Goal: Communication & Community: Answer question/provide support

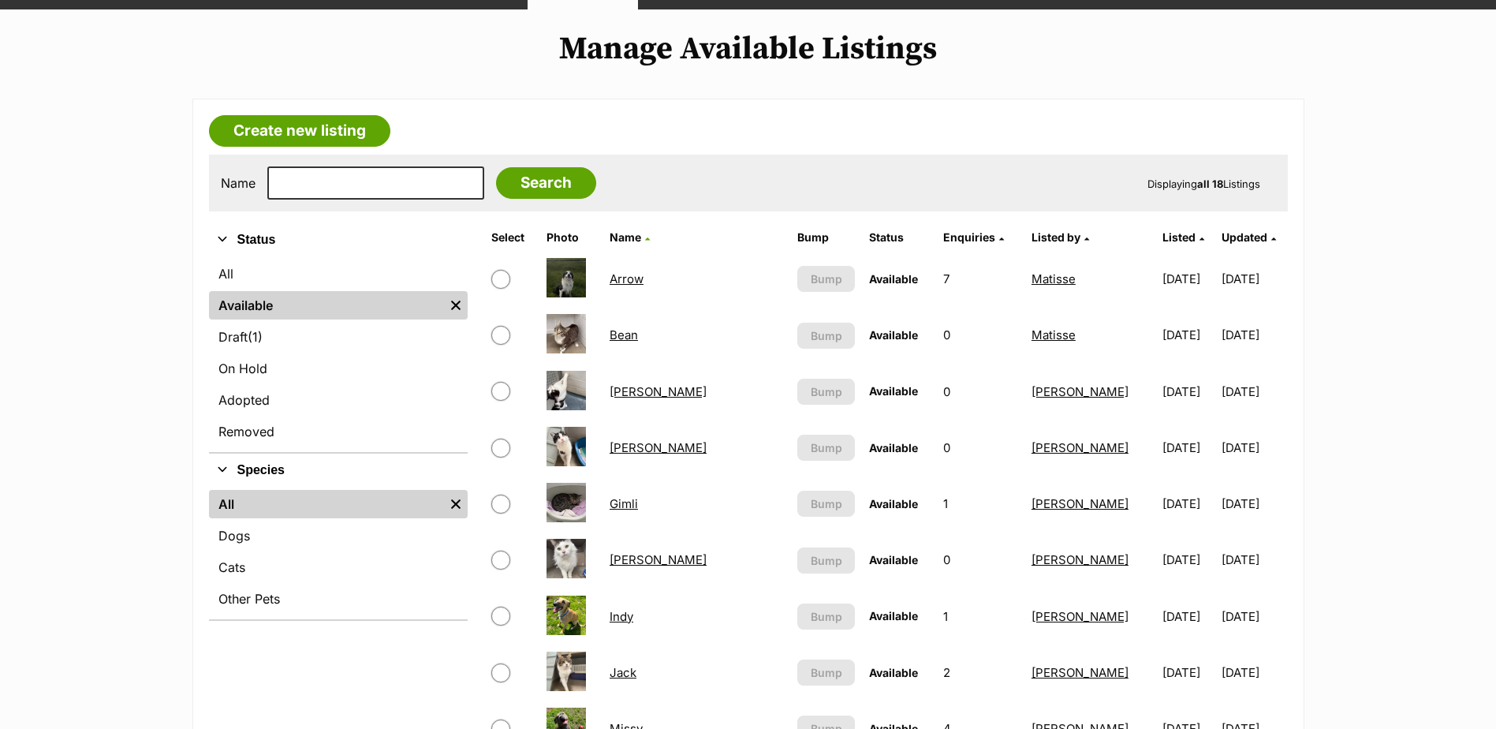
scroll to position [473, 0]
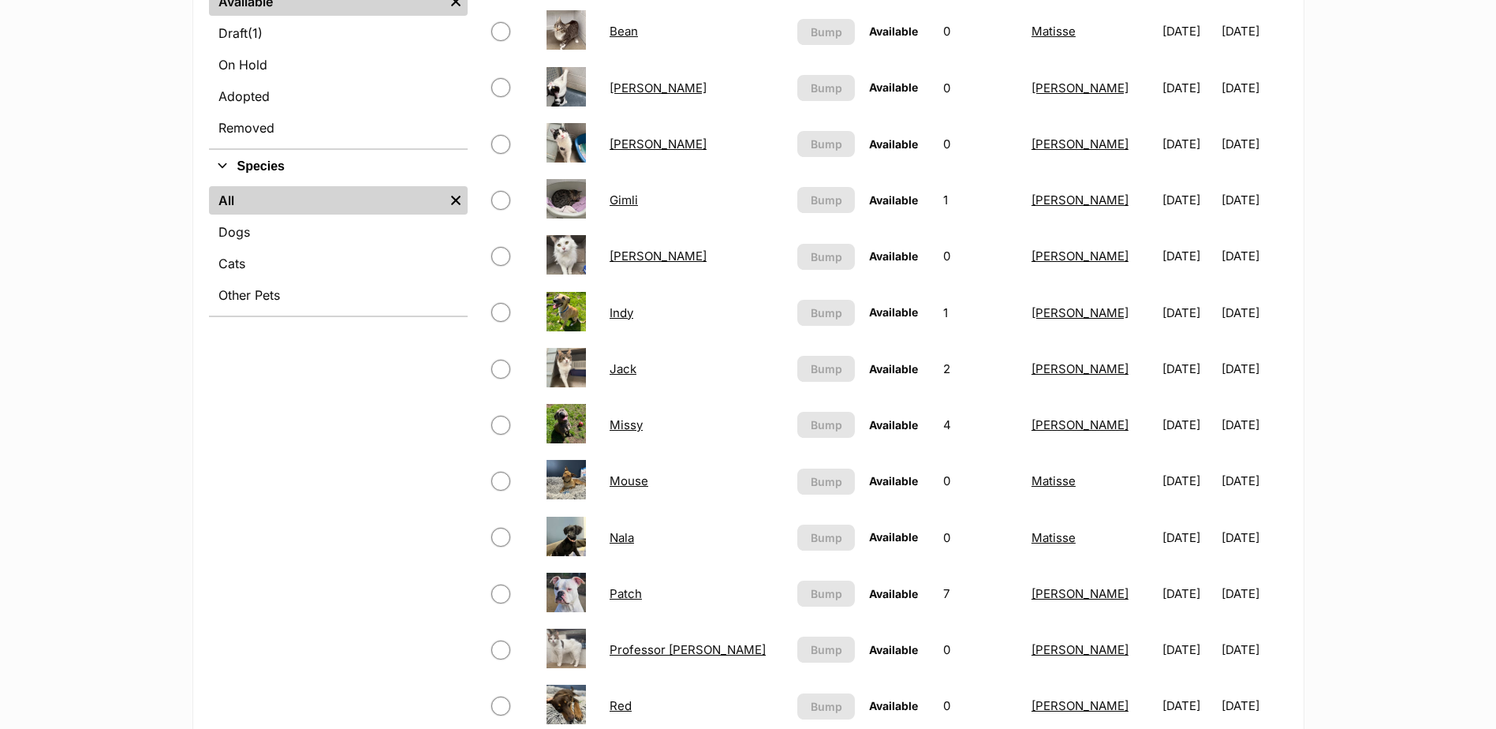
click at [633, 598] on link "Patch" at bounding box center [625, 593] width 32 height 15
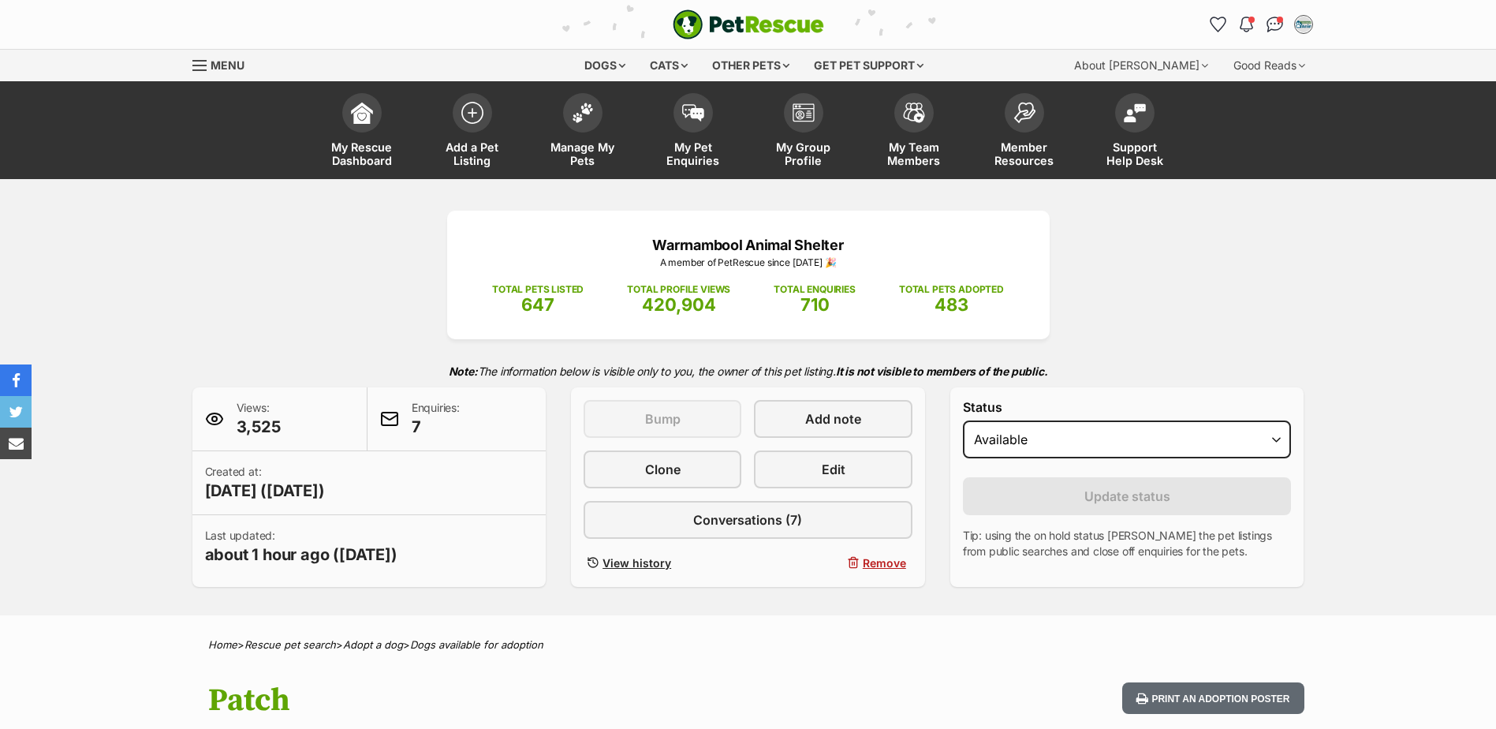
click at [706, 513] on span "Conversations (7)" at bounding box center [747, 519] width 109 height 19
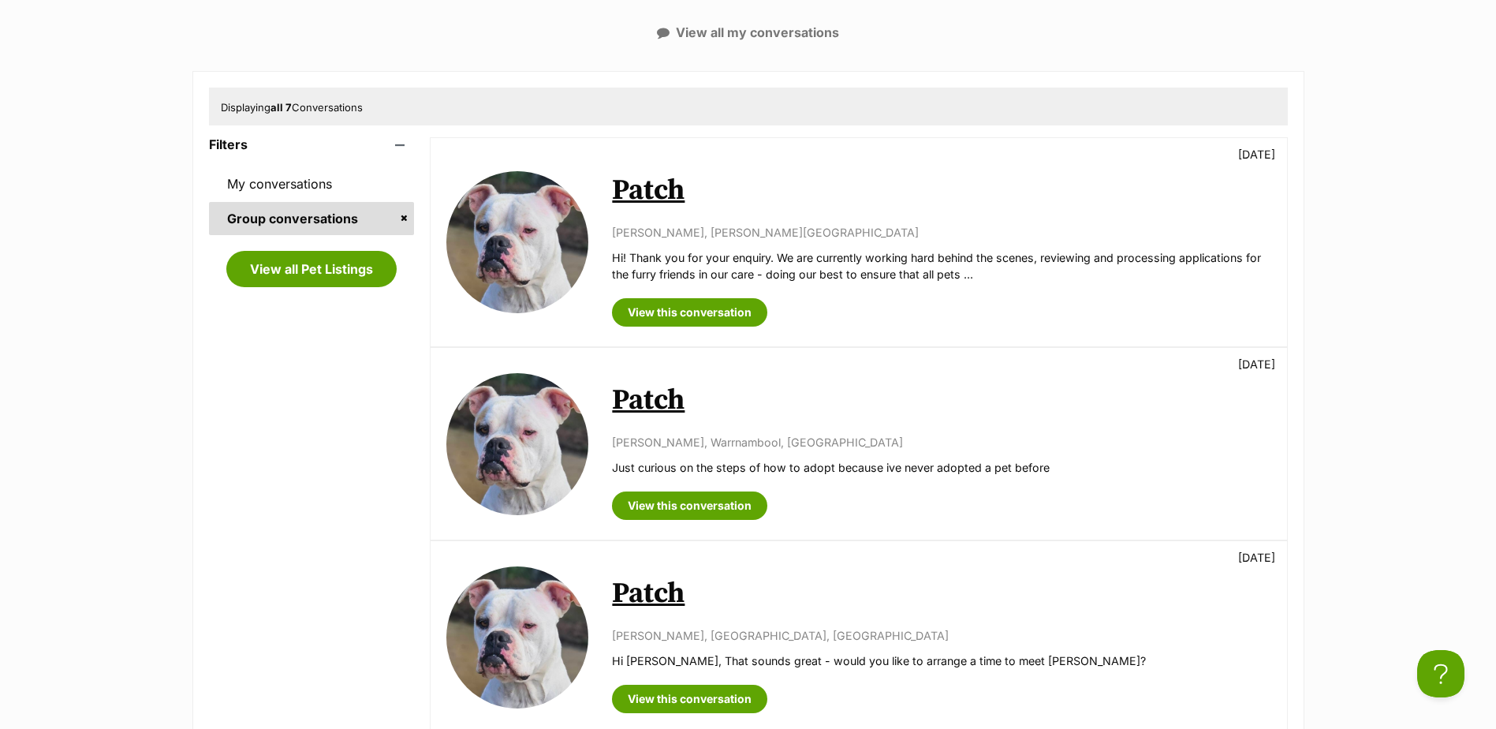
scroll to position [394, 0]
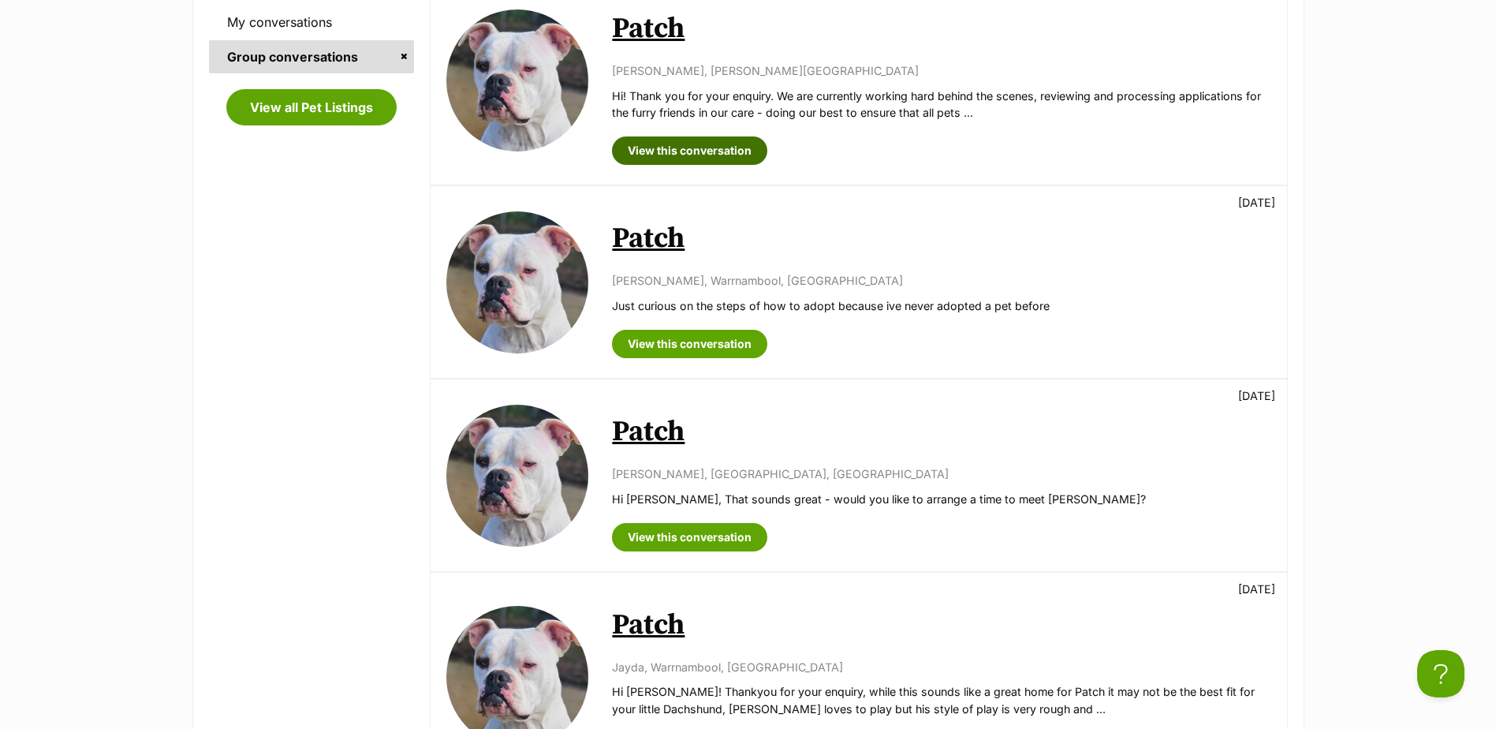
click at [719, 151] on link "View this conversation" at bounding box center [689, 150] width 155 height 28
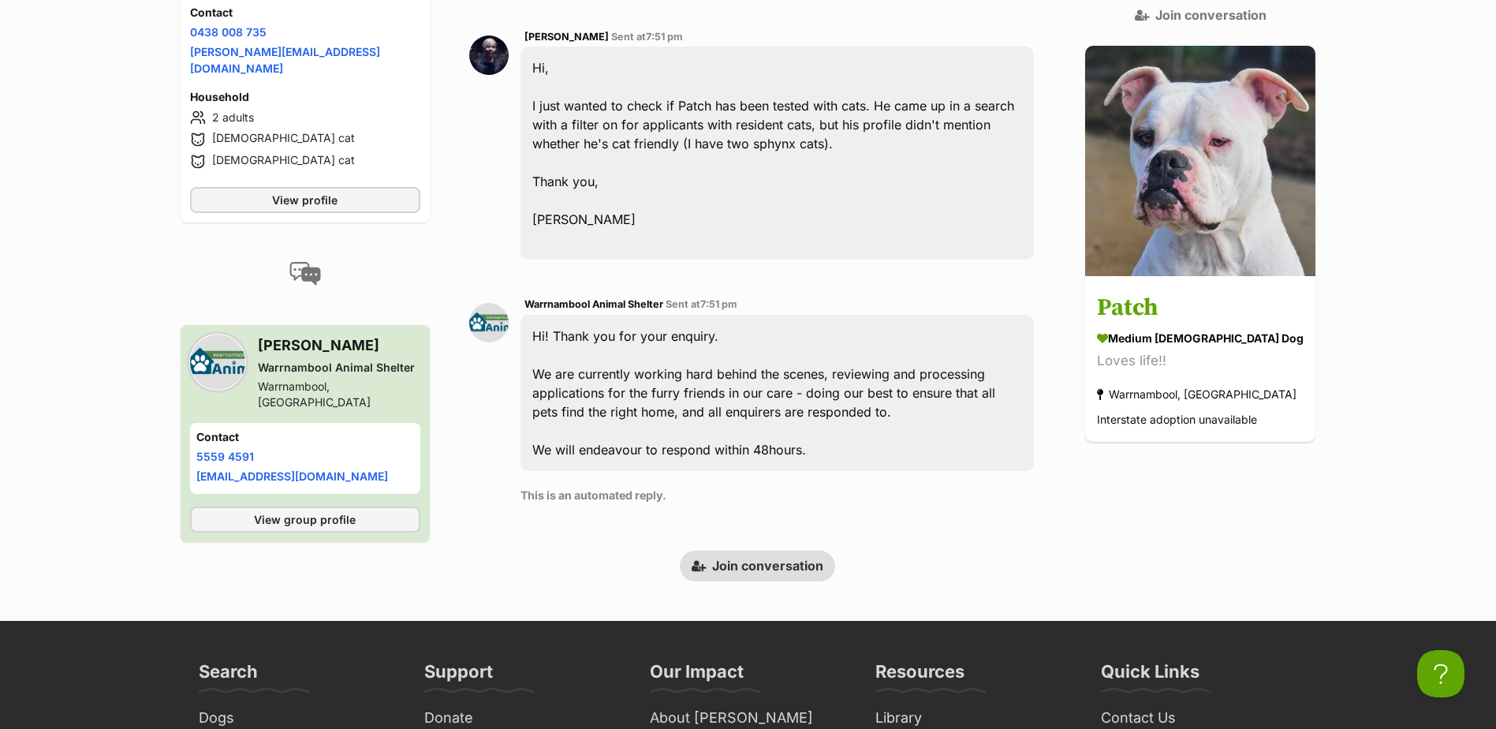
scroll to position [299, 0]
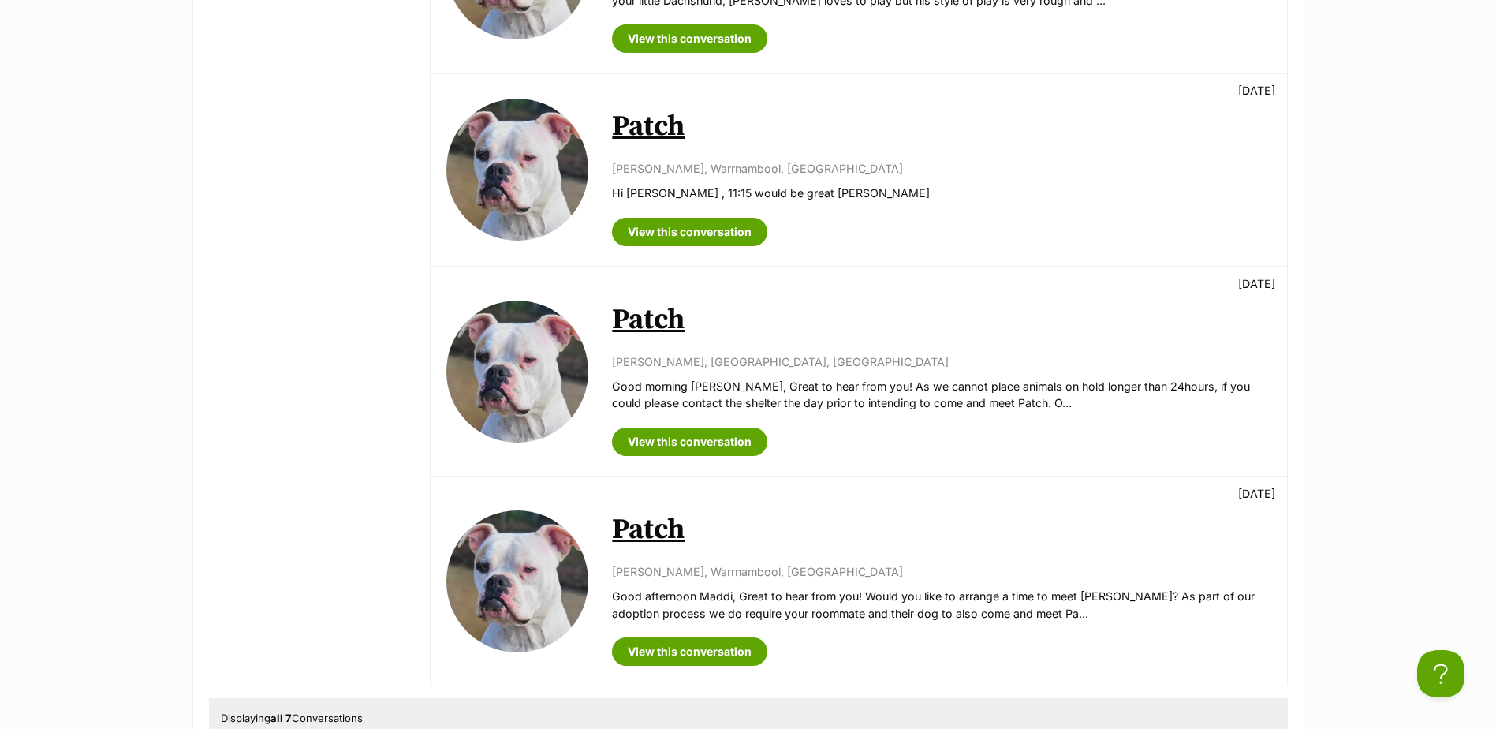
scroll to position [1104, 0]
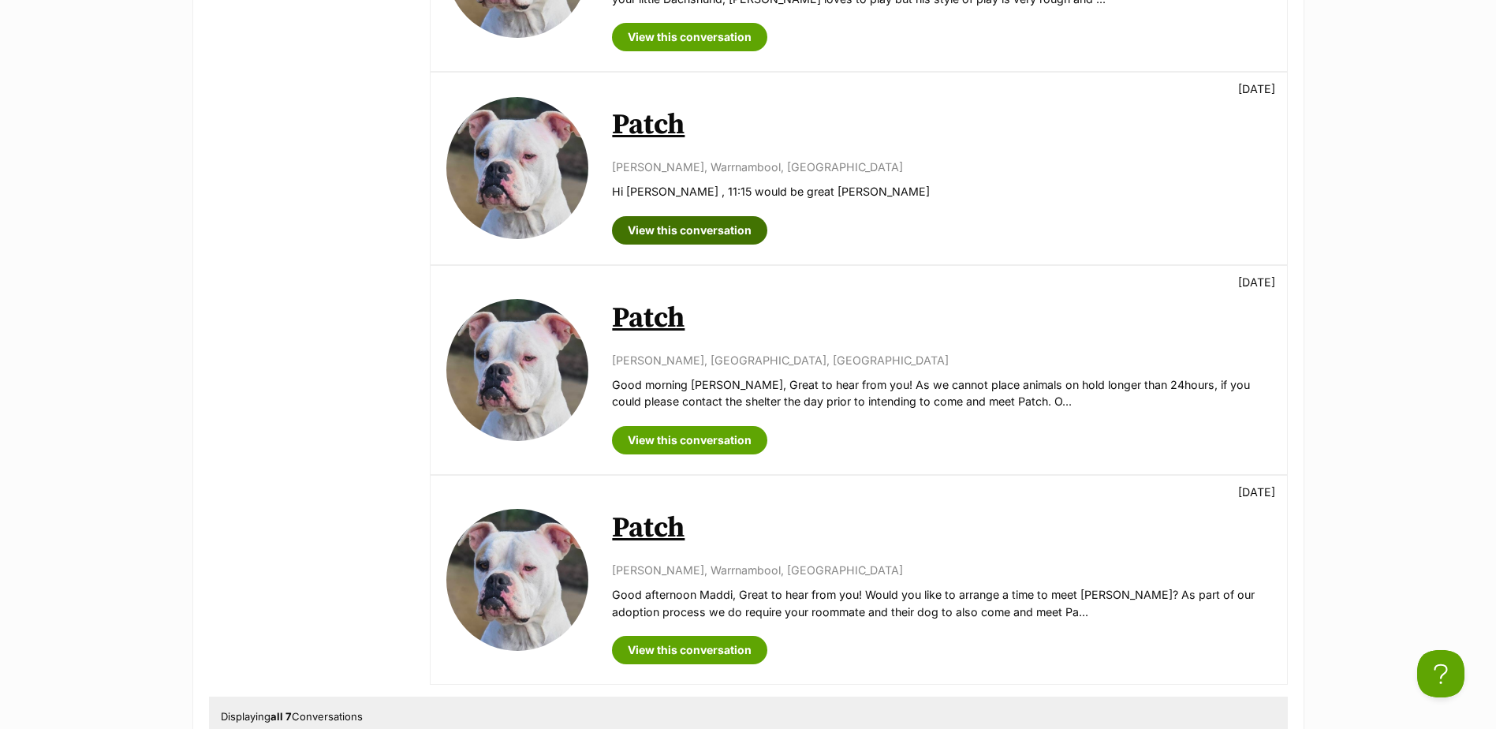
click at [710, 218] on link "View this conversation" at bounding box center [689, 230] width 155 height 28
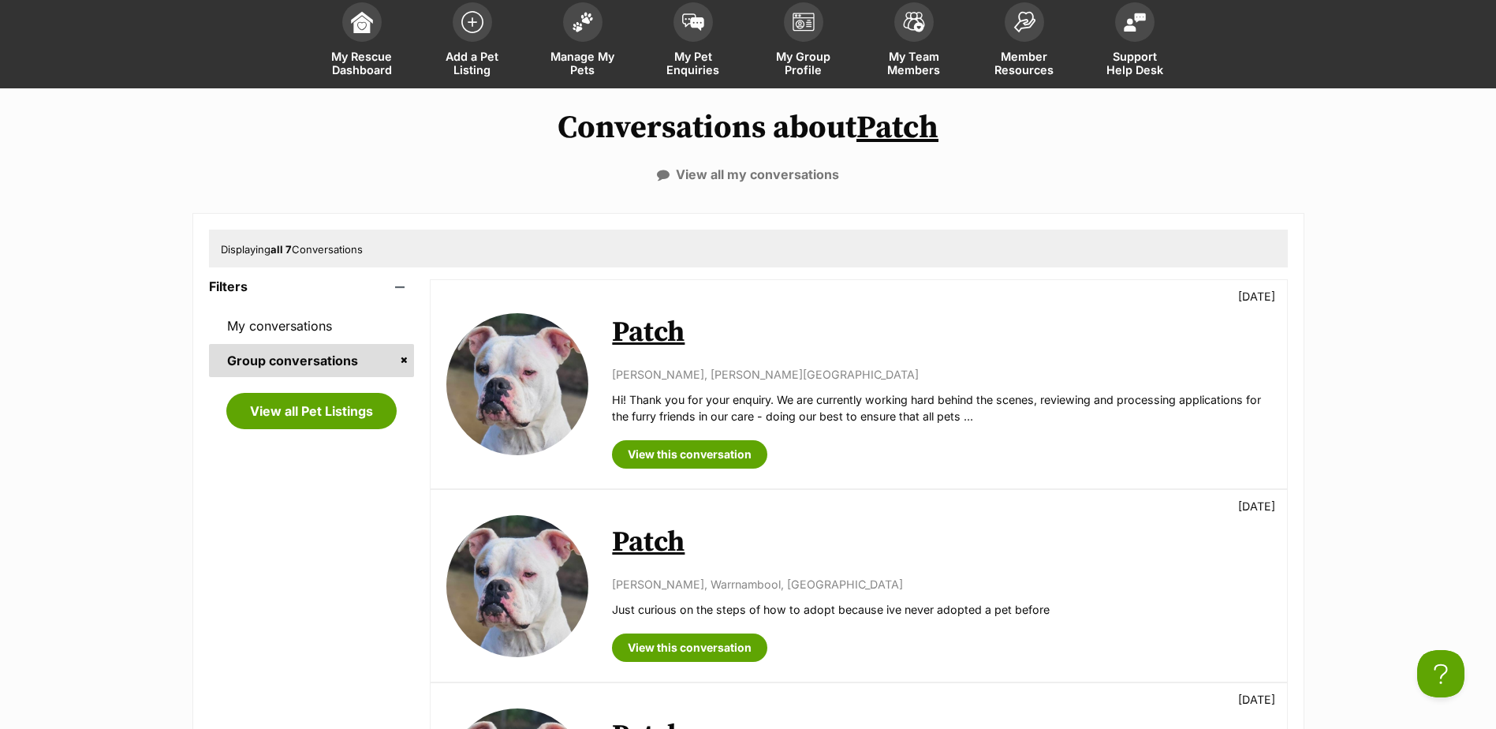
scroll to position [0, 0]
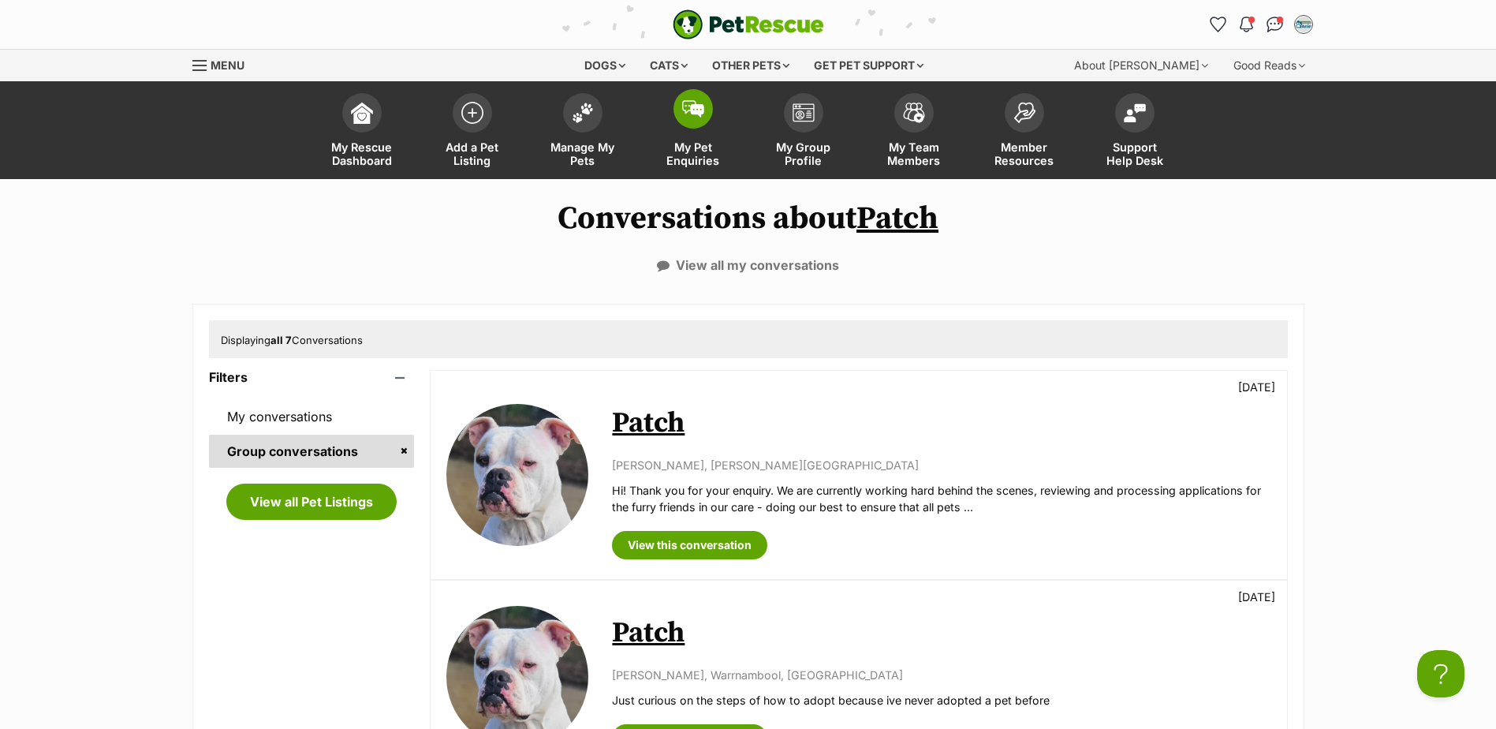
click at [710, 155] on span "My Pet Enquiries" at bounding box center [693, 153] width 71 height 27
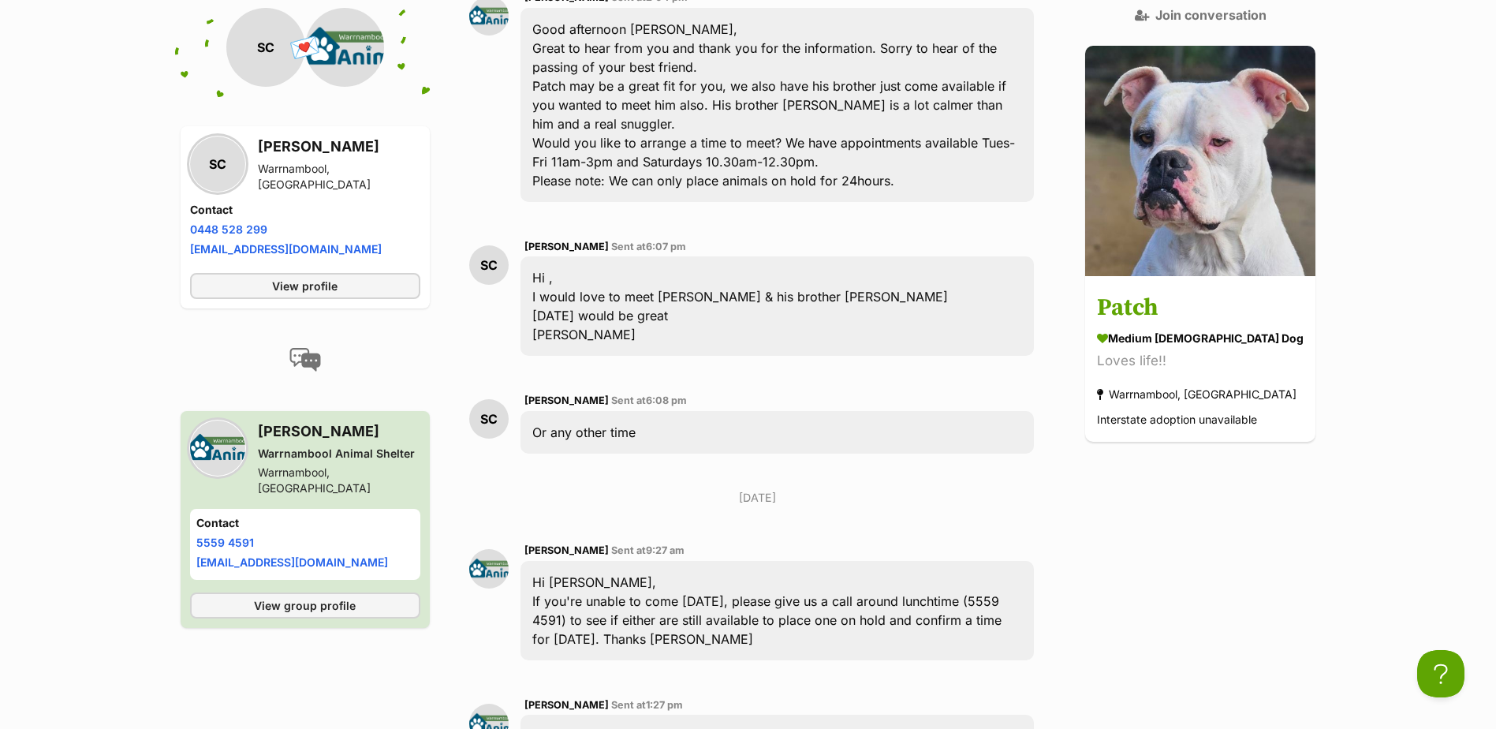
scroll to position [806, 0]
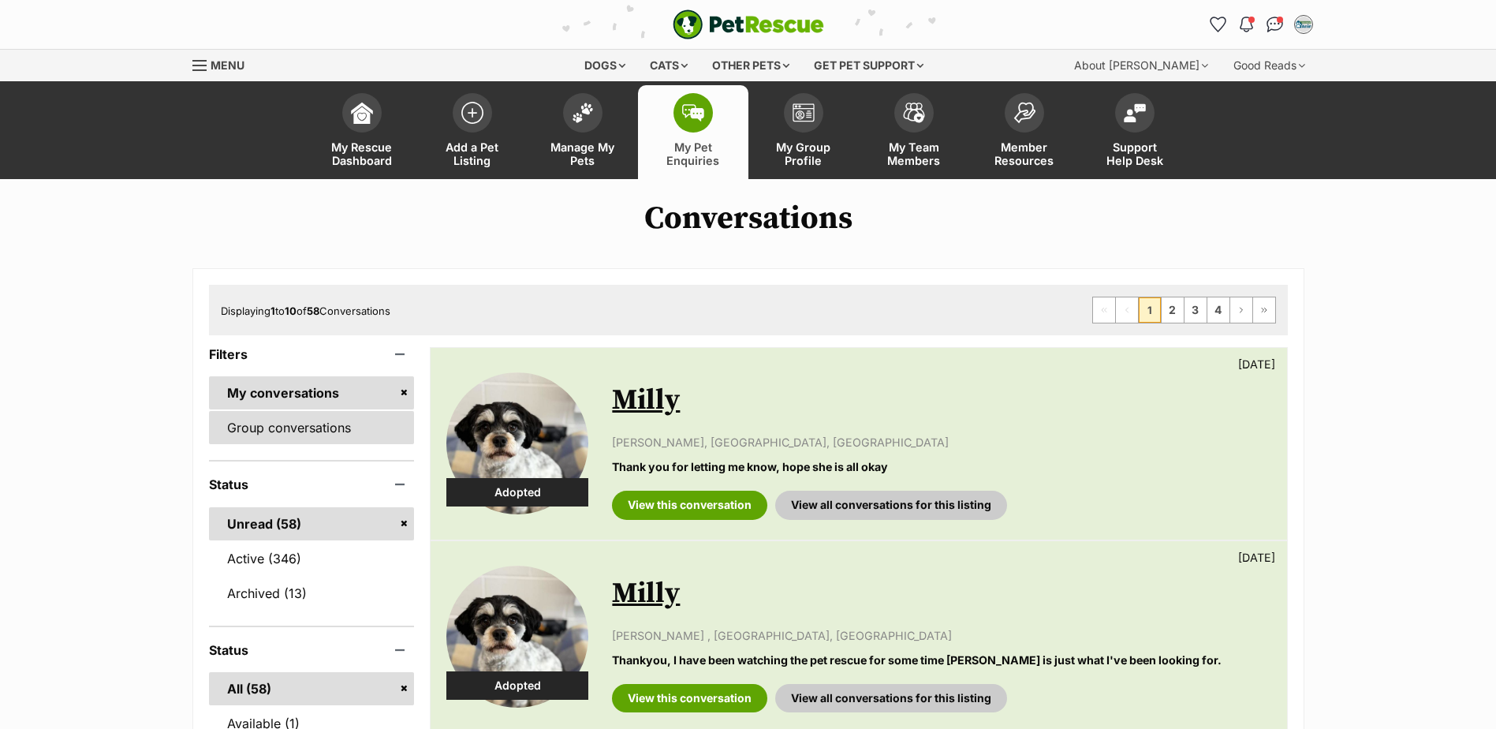
click at [326, 438] on link "Group conversations" at bounding box center [312, 427] width 206 height 33
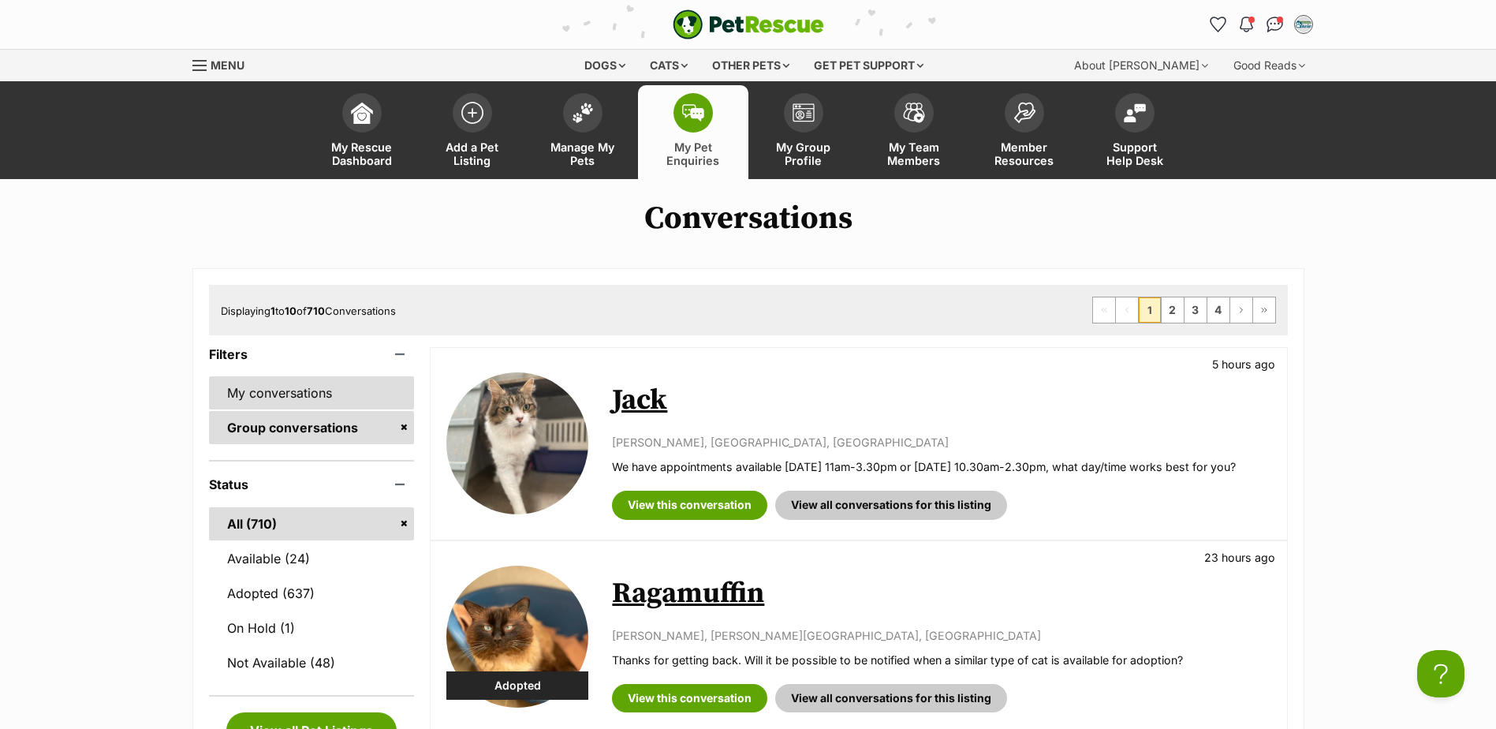
click at [276, 382] on link "My conversations" at bounding box center [312, 392] width 206 height 33
drag, startPoint x: 337, startPoint y: 389, endPoint x: 326, endPoint y: 382, distance: 12.7
click at [335, 389] on link "My conversations" at bounding box center [312, 392] width 206 height 33
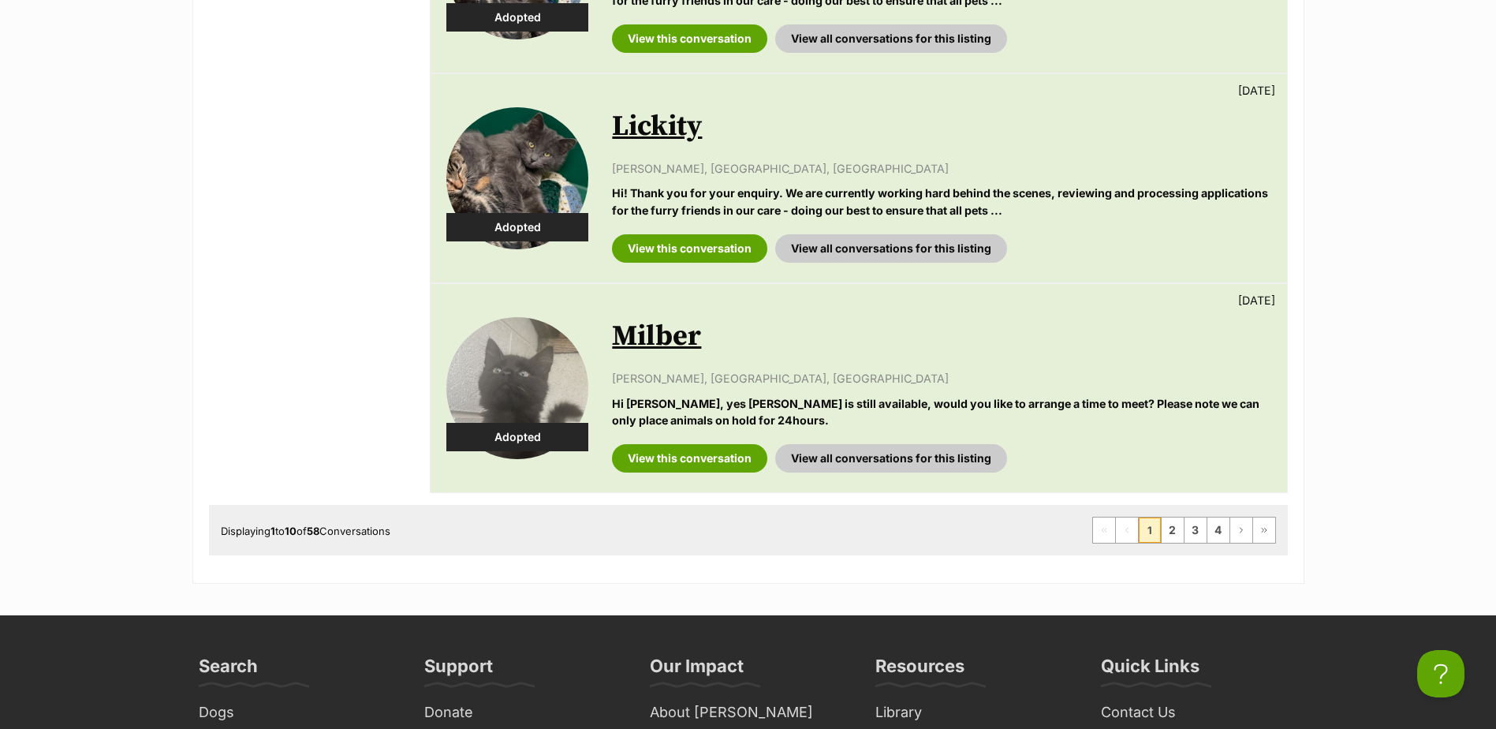
scroll to position [1971, 0]
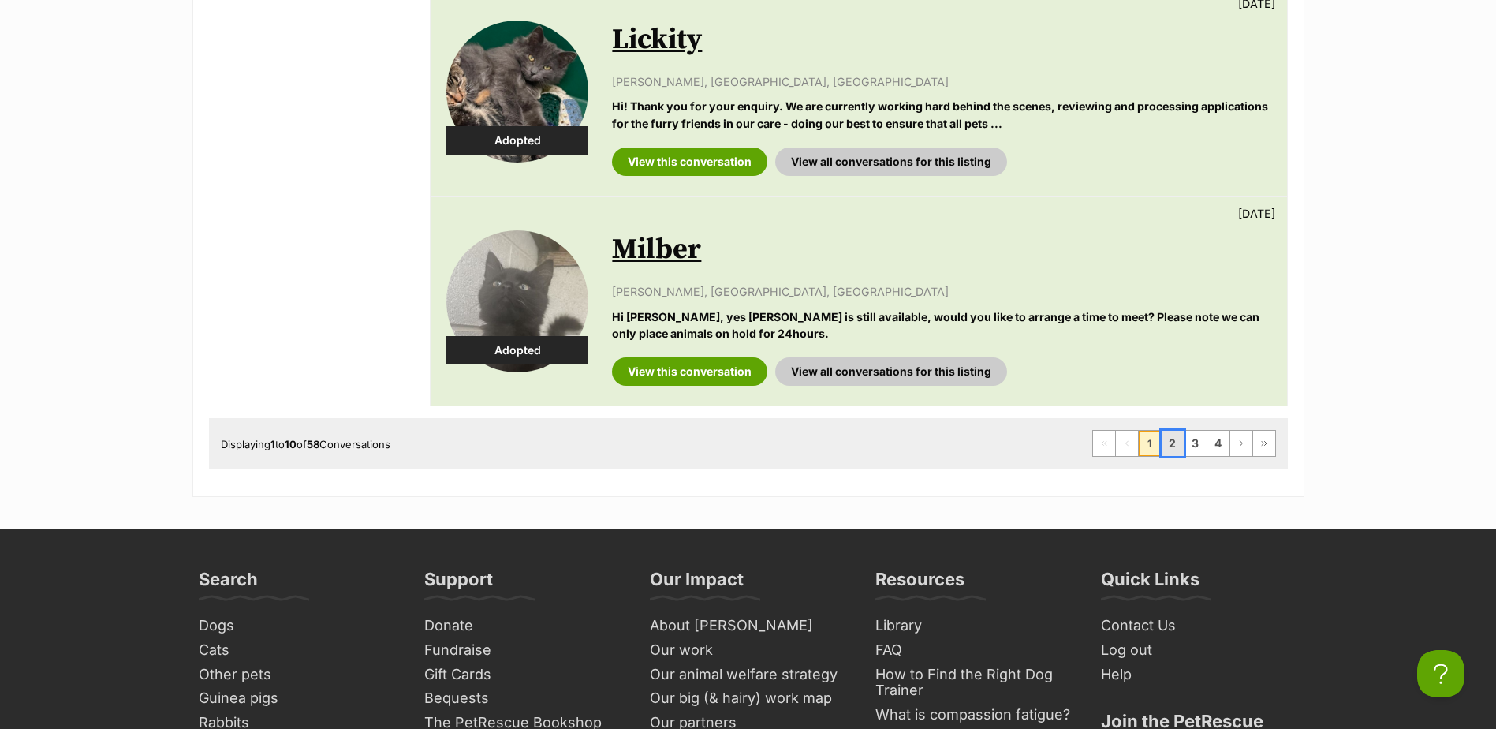
click at [1164, 438] on link "2" at bounding box center [1172, 443] width 22 height 25
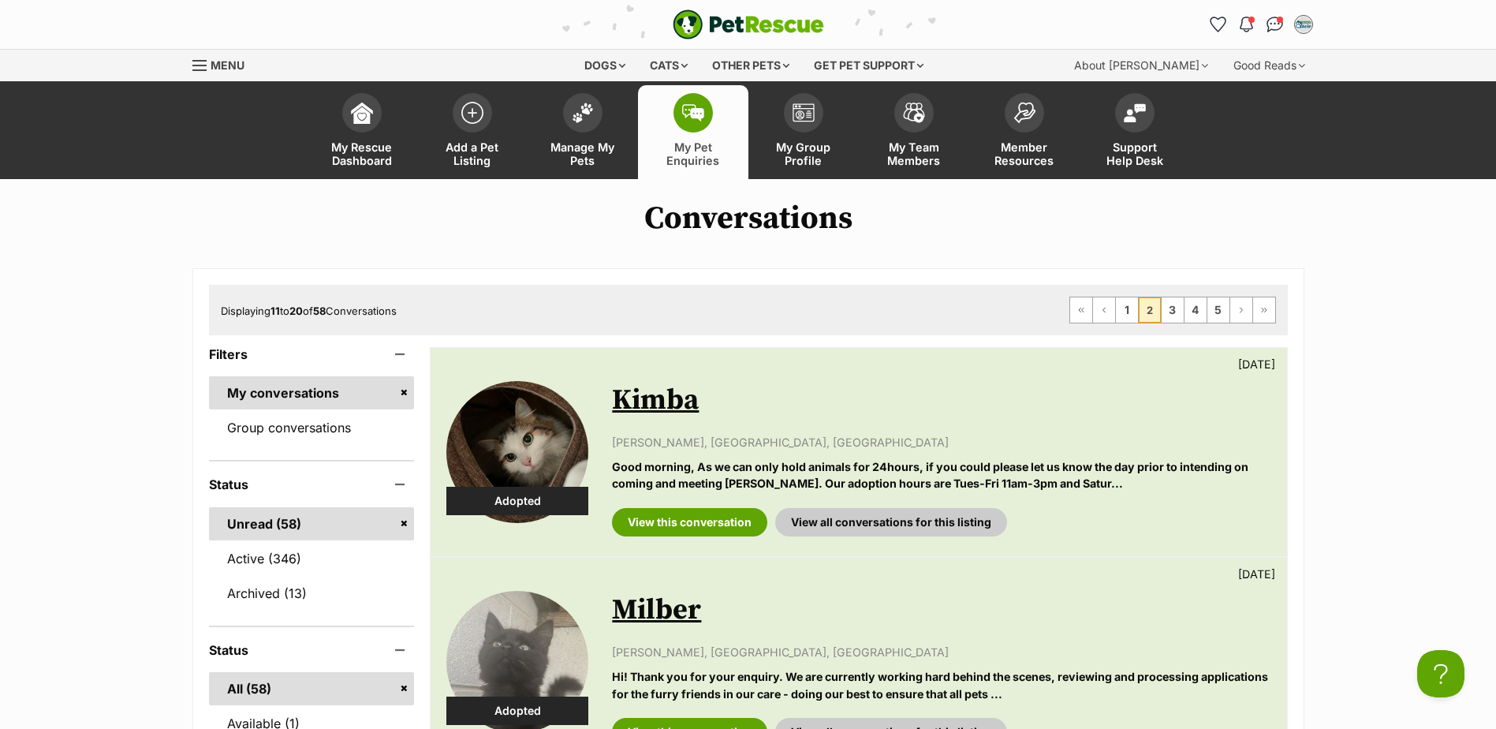
click at [242, 393] on link "My conversations" at bounding box center [312, 392] width 206 height 33
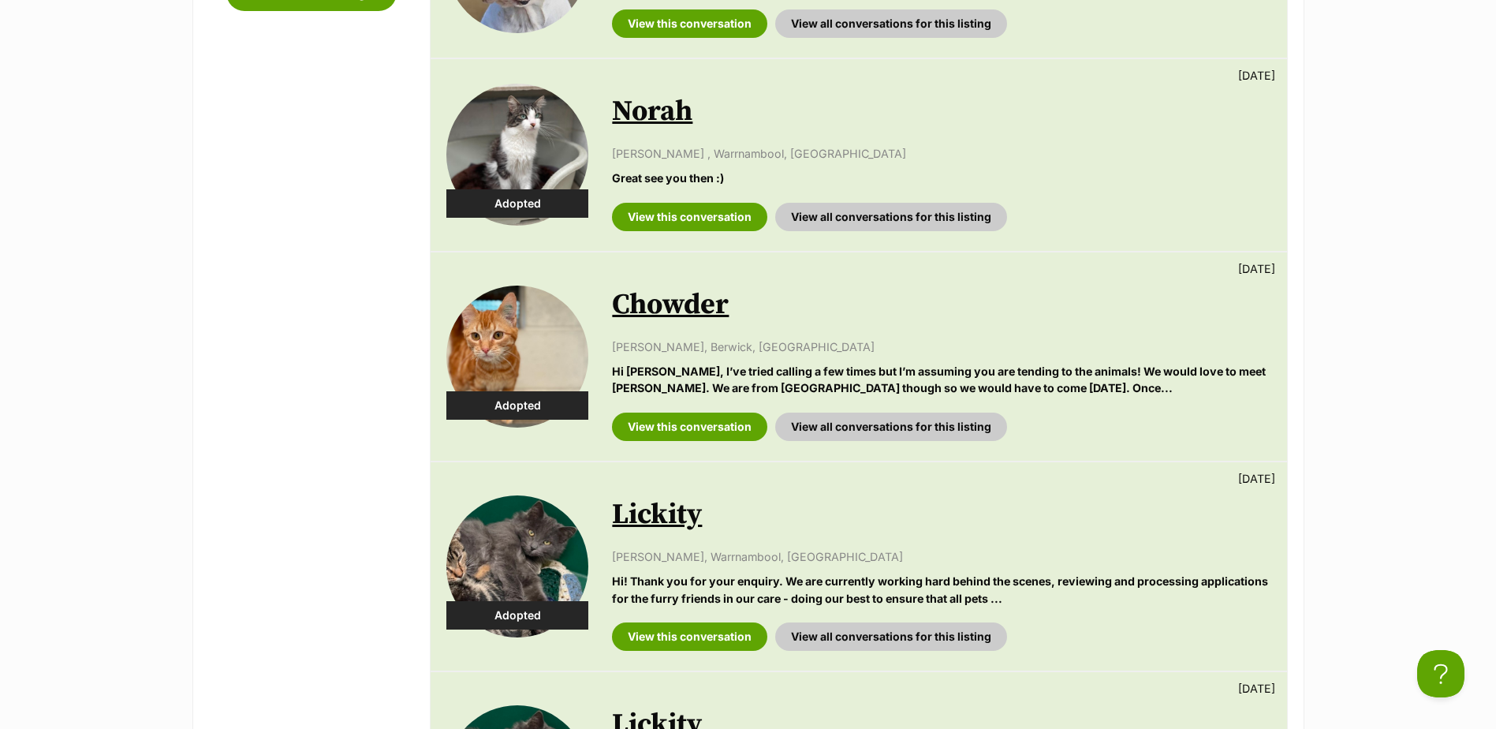
scroll to position [1025, 0]
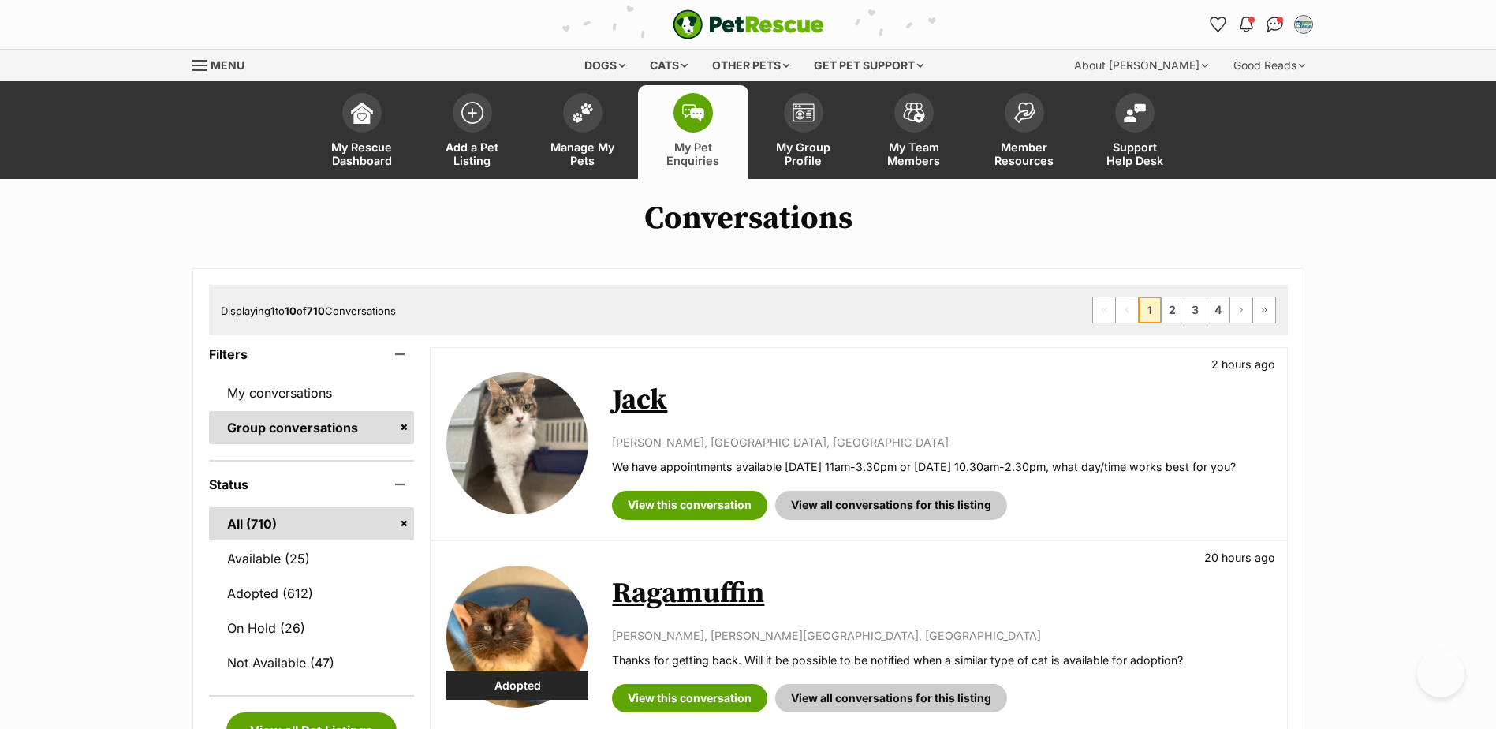
click at [585, 103] on img at bounding box center [583, 113] width 22 height 21
